Goal: Task Accomplishment & Management: Complete application form

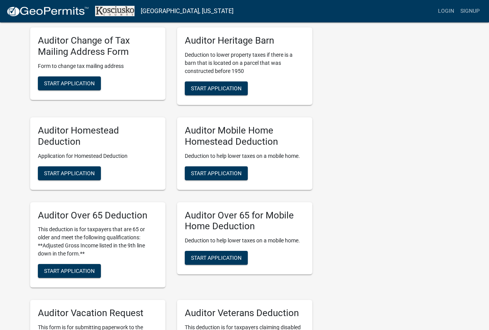
scroll to position [425, 0]
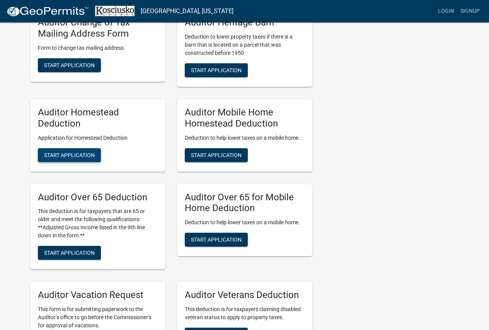
click at [80, 156] on span "Start Application" at bounding box center [69, 155] width 51 height 6
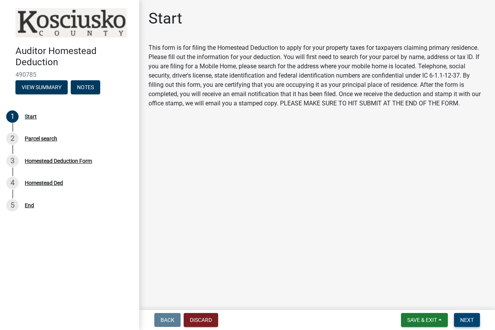
click at [467, 319] on span "Next" at bounding box center [467, 320] width 14 height 6
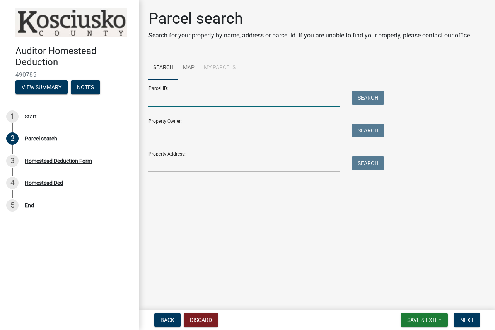
click at [197, 98] on input "Parcel ID:" at bounding box center [243, 99] width 191 height 16
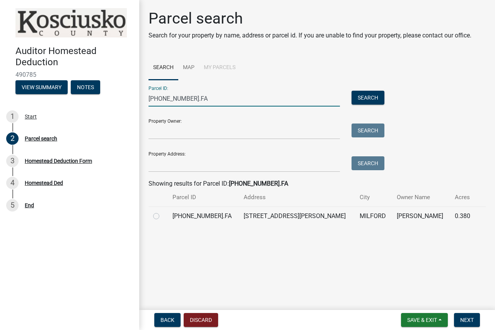
type input "[PHONE_NUMBER].FA"
click at [162, 212] on label at bounding box center [162, 212] width 0 height 0
click at [162, 215] on input "radio" at bounding box center [164, 214] width 5 height 5
radio input "true"
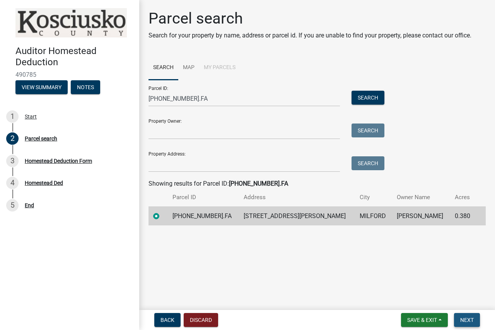
click at [470, 318] on span "Next" at bounding box center [467, 320] width 14 height 6
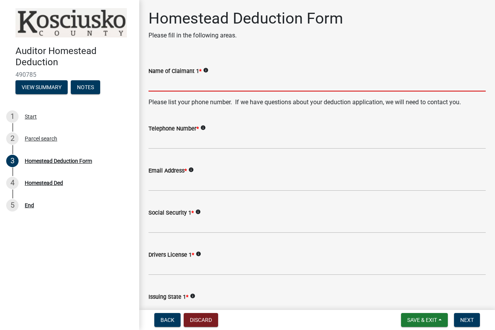
click at [202, 84] on input "Name of Claimant 1 *" at bounding box center [316, 84] width 337 height 16
type input "[PERSON_NAME]"
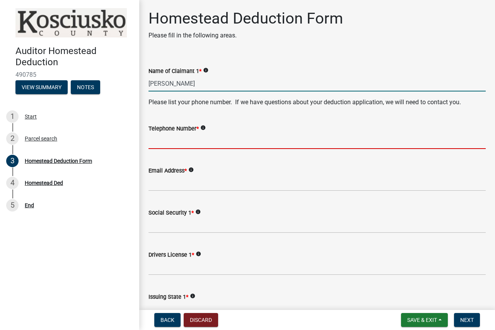
click at [204, 139] on input "Telephone Number *" at bounding box center [316, 141] width 337 height 16
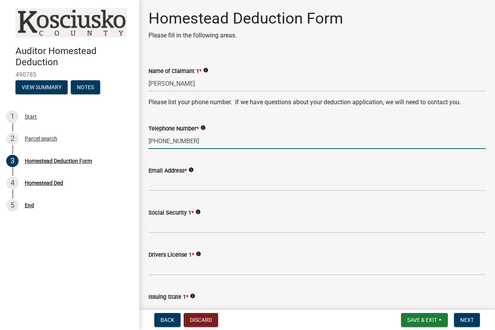
type input "[PHONE_NUMBER]"
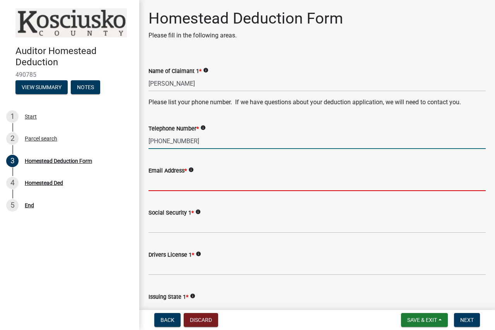
click at [196, 185] on input "Email Address *" at bounding box center [316, 183] width 337 height 16
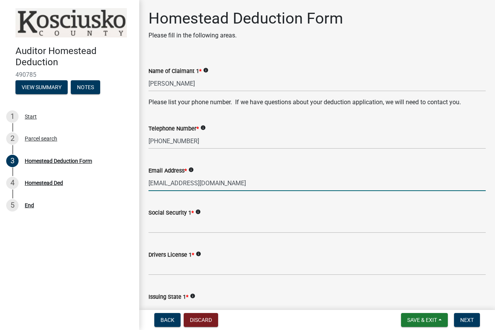
type input "[EMAIL_ADDRESS][DOMAIN_NAME]"
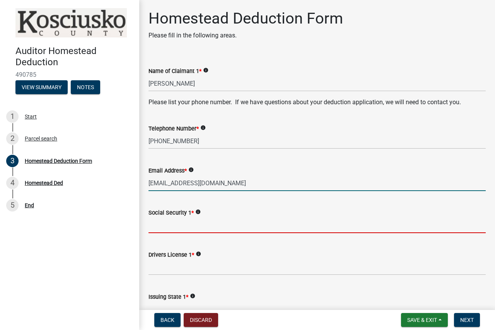
click at [180, 225] on input "Social Security 1 *" at bounding box center [316, 226] width 337 height 16
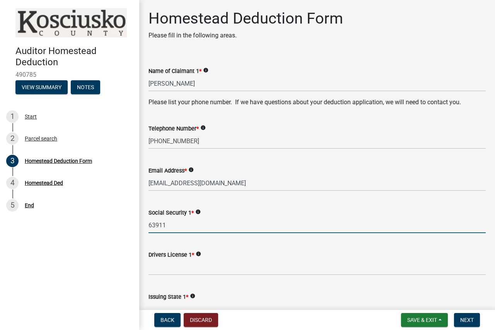
type input "63911"
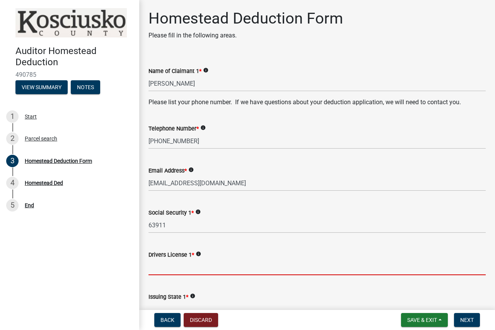
click at [186, 264] on input "Drivers License 1 *" at bounding box center [316, 268] width 337 height 16
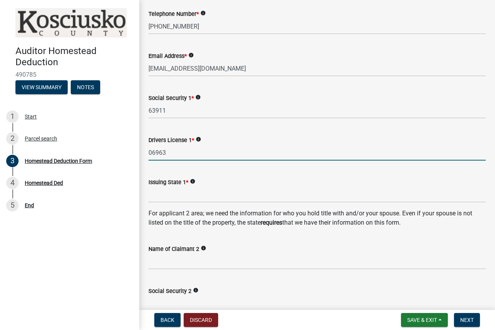
scroll to position [155, 0]
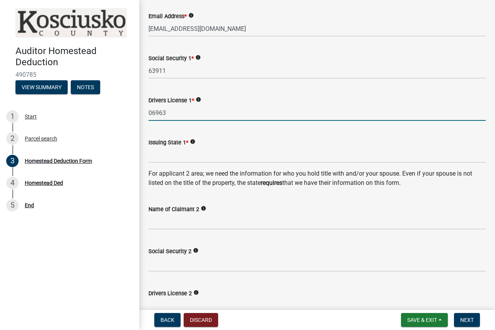
type input "06963"
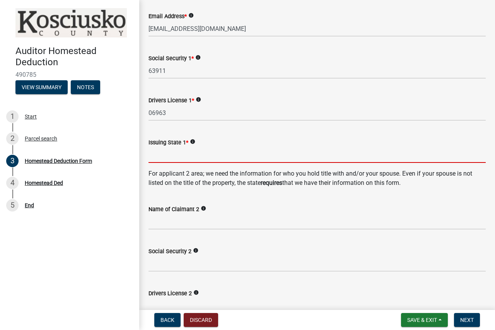
click at [165, 161] on input "Issuing State 1 *" at bounding box center [316, 155] width 337 height 16
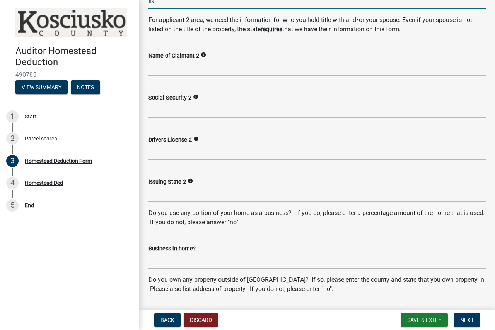
scroll to position [386, 0]
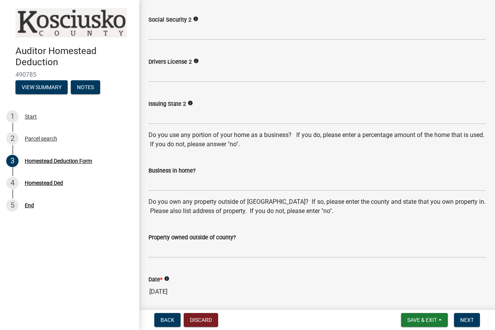
type input "IN"
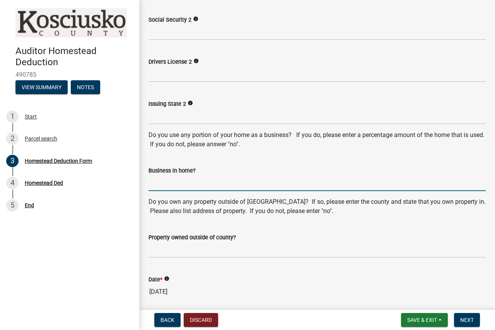
click at [165, 185] on input "Business in home?" at bounding box center [316, 183] width 337 height 16
type input "NO"
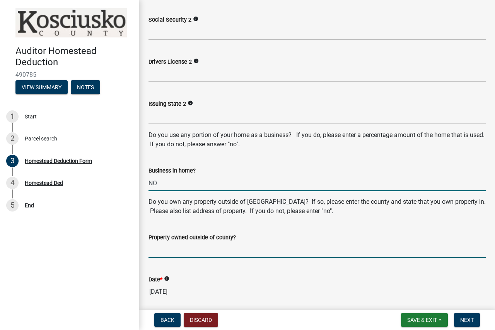
click at [164, 246] on input "Property owned outside of county?" at bounding box center [316, 250] width 337 height 16
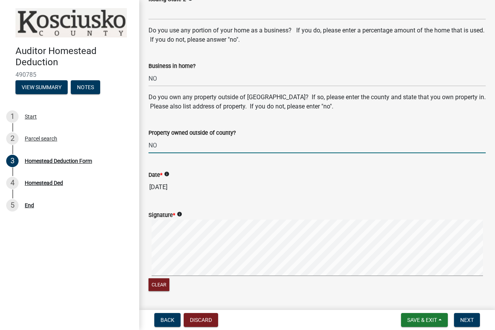
scroll to position [580, 0]
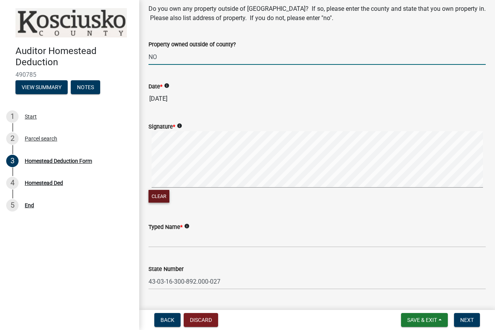
click at [144, 178] on div "Signature * info Clear" at bounding box center [317, 159] width 349 height 92
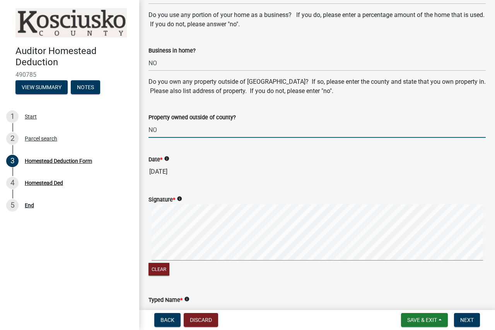
scroll to position [502, 0]
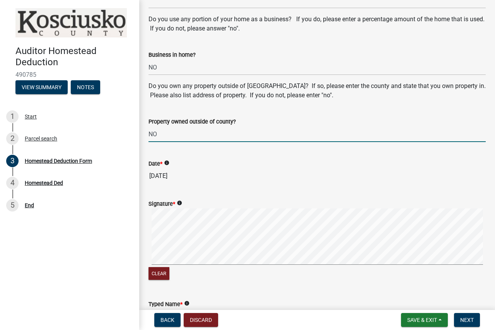
type input "N"
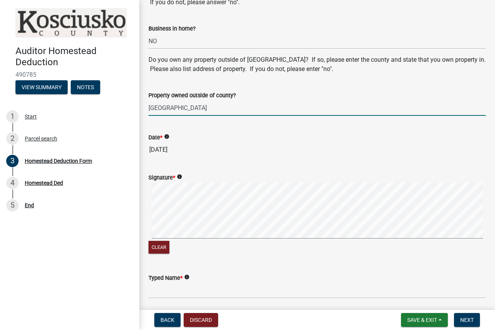
scroll to position [599, 0]
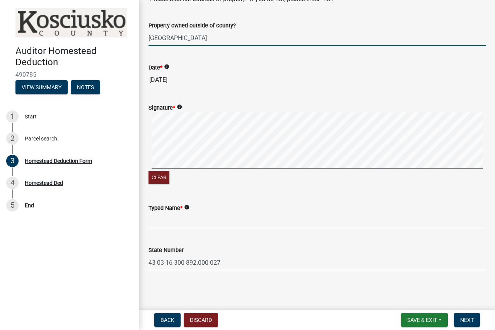
type input "[GEOGRAPHIC_DATA]"
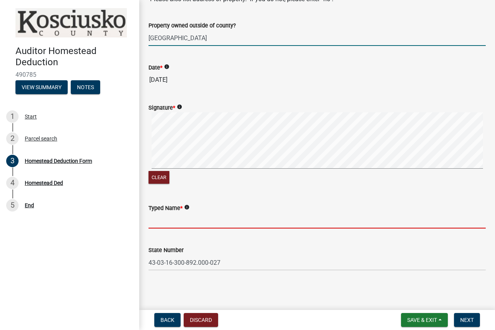
click at [181, 221] on input "Typed Name *" at bounding box center [316, 221] width 337 height 16
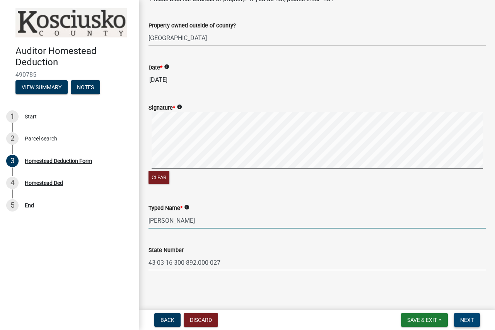
type input "[PERSON_NAME]"
click at [466, 322] on span "Next" at bounding box center [467, 320] width 14 height 6
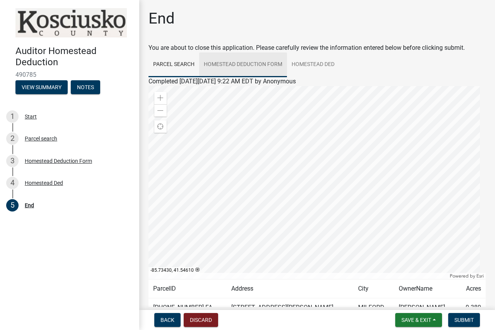
click at [267, 63] on link "Homestead Deduction Form" at bounding box center [243, 65] width 88 height 25
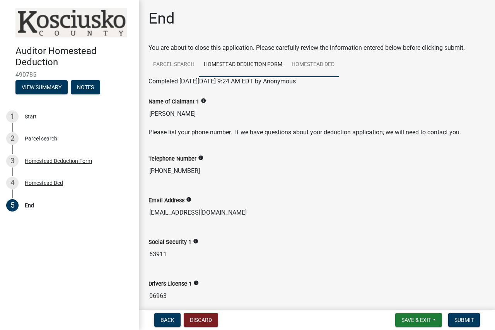
click at [296, 63] on link "Homestead Ded" at bounding box center [313, 65] width 52 height 25
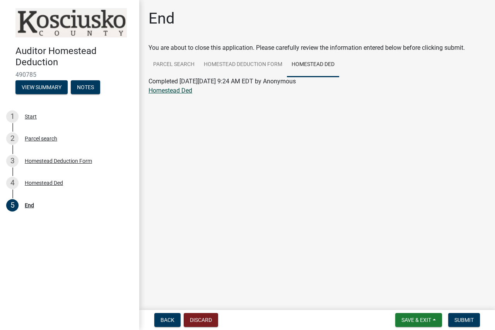
click at [168, 87] on link "Homestead Ded" at bounding box center [170, 90] width 44 height 7
click at [461, 322] on span "Submit" at bounding box center [463, 320] width 19 height 6
